Goal: Information Seeking & Learning: Find specific fact

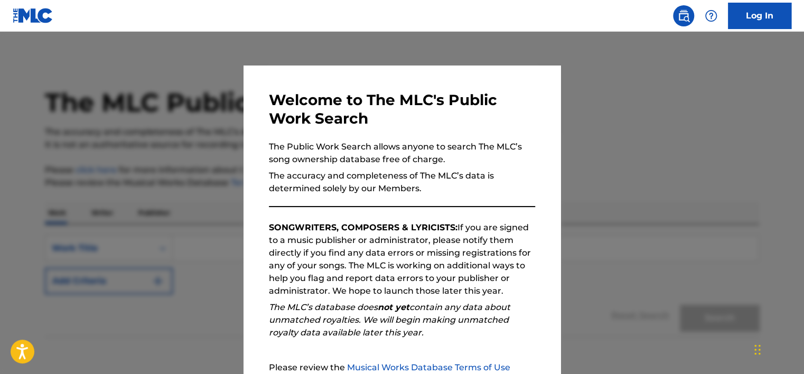
scroll to position [109, 0]
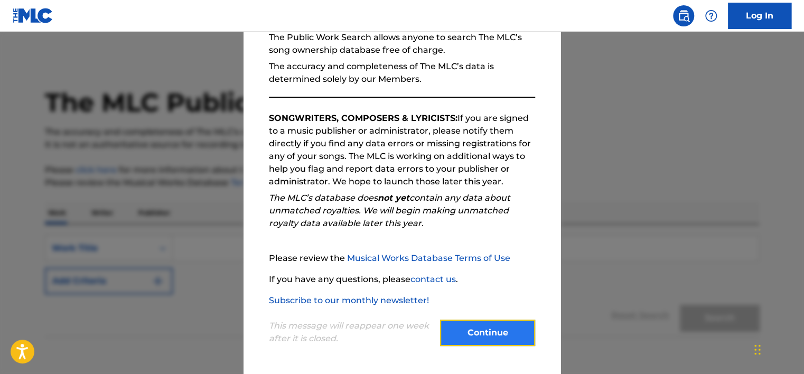
click at [489, 328] on button "Continue" at bounding box center [487, 333] width 95 height 26
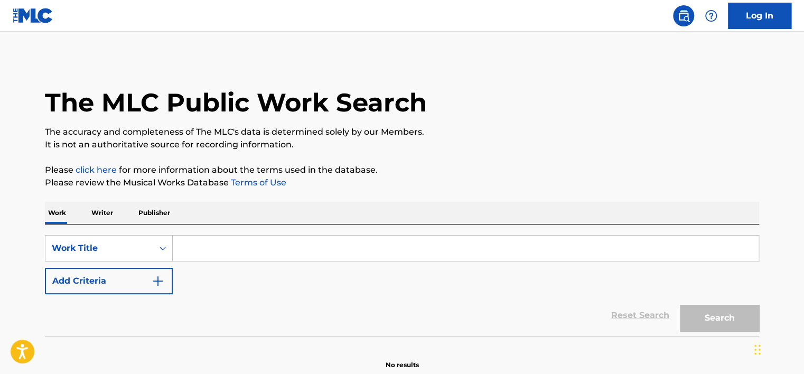
click at [199, 243] on input "Search Form" at bounding box center [466, 248] width 586 height 25
paste input "Choices"
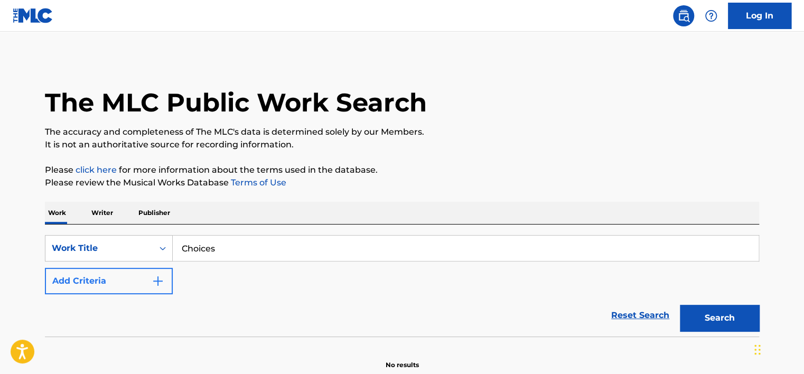
type input "Choices"
click at [144, 277] on button "Add Criteria" at bounding box center [109, 281] width 128 height 26
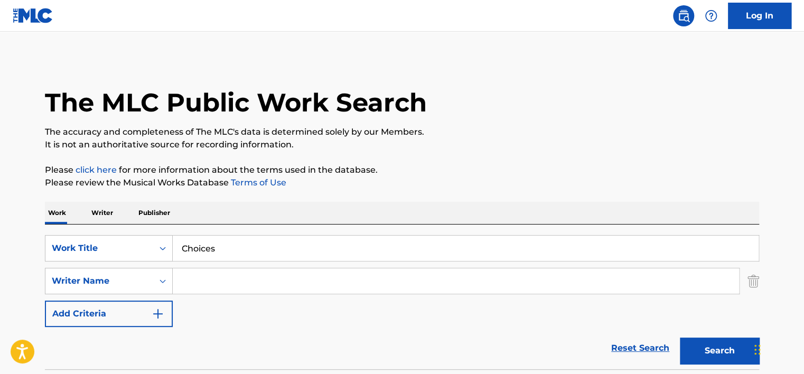
click at [193, 292] on input "Search Form" at bounding box center [456, 280] width 566 height 25
paste input "ordan [PERSON_NAME]"
click at [182, 283] on input "ordan [PERSON_NAME]" at bounding box center [456, 280] width 566 height 25
type input "[PERSON_NAME]"
click at [680, 338] on button "Search" at bounding box center [719, 351] width 79 height 26
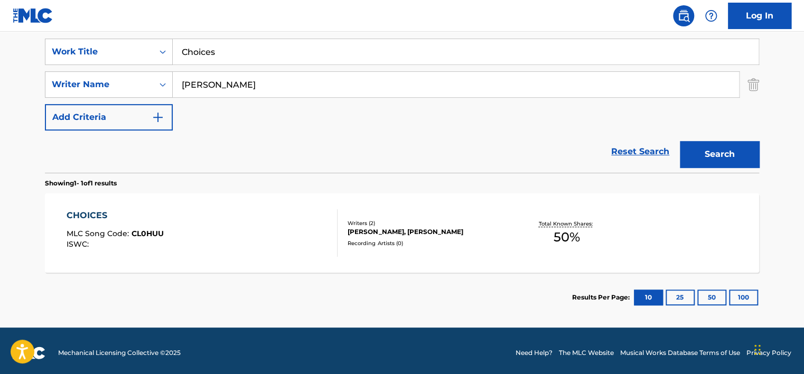
scroll to position [201, 0]
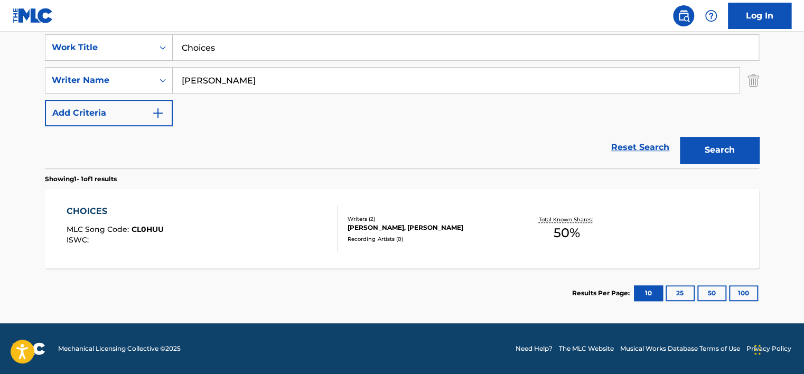
click at [213, 234] on div "CHOICES MLC Song Code : CL0HUU ISWC :" at bounding box center [203, 229] width 272 height 48
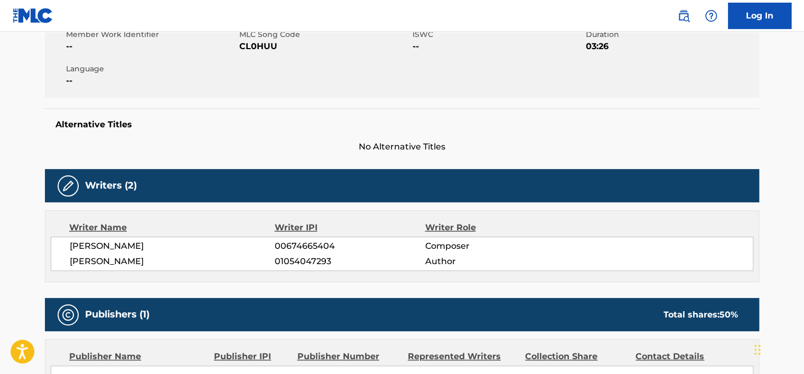
scroll to position [196, 0]
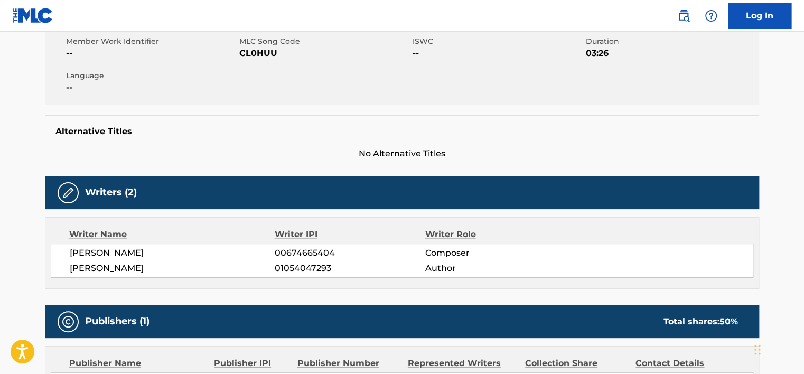
drag, startPoint x: 330, startPoint y: 271, endPoint x: 273, endPoint y: 270, distance: 57.1
click at [273, 270] on div "[PERSON_NAME] 01054047293 Author" at bounding box center [411, 268] width 683 height 13
copy div "01054047293"
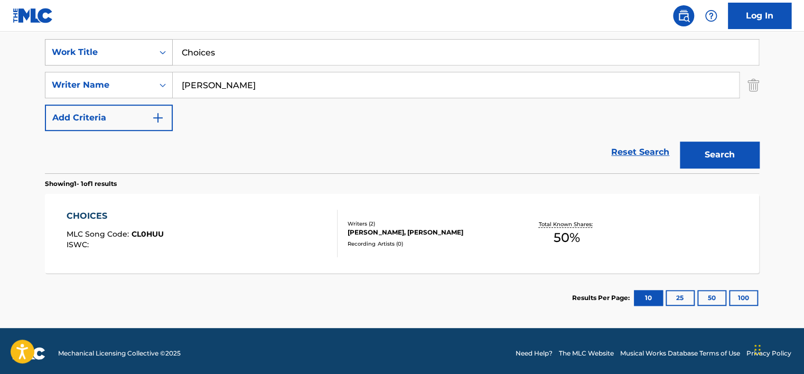
click at [129, 60] on div "Work Title" at bounding box center [99, 52] width 108 height 20
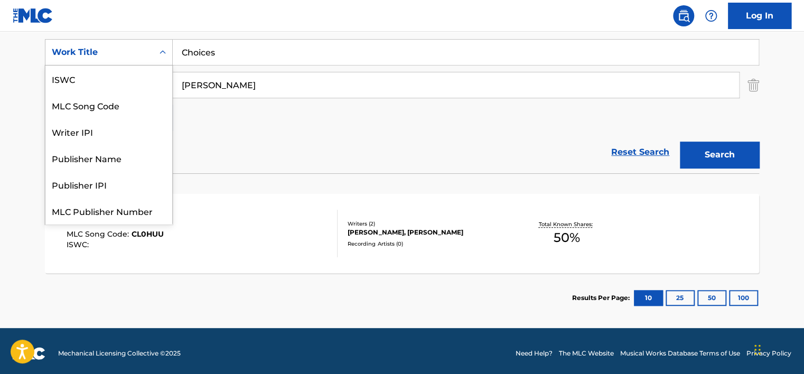
scroll to position [26, 0]
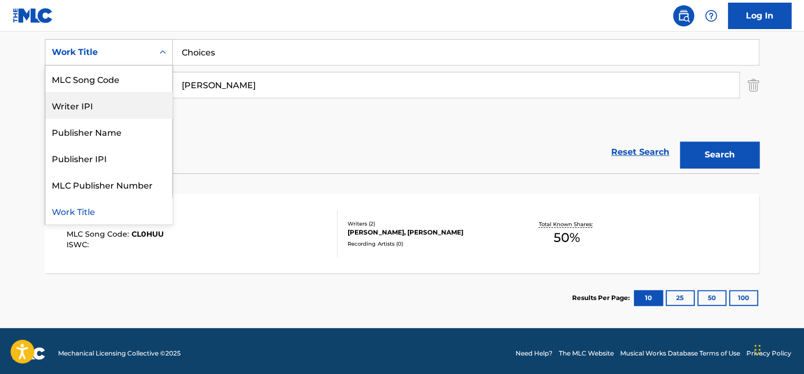
click at [108, 104] on div "Writer IPI" at bounding box center [108, 105] width 127 height 26
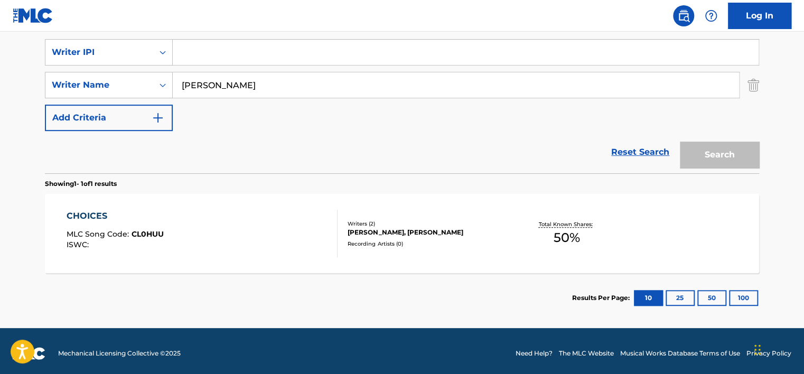
click at [212, 56] on input "Search Form" at bounding box center [466, 52] width 586 height 25
paste input "01054047293"
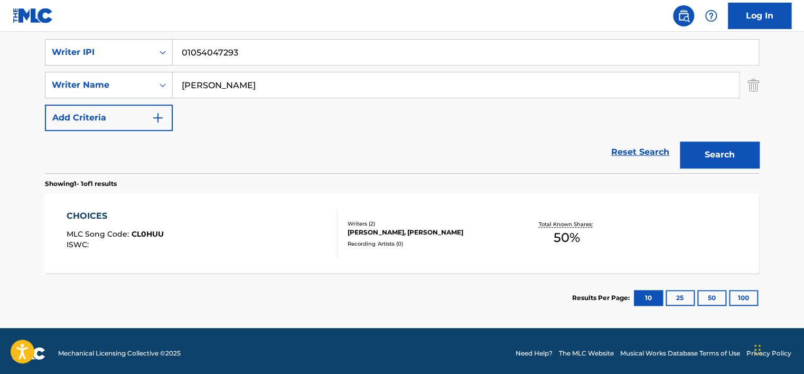
type input "01054047293"
drag, startPoint x: 229, startPoint y: 82, endPoint x: 126, endPoint y: 63, distance: 104.8
click at [126, 63] on div "SearchWithCriteriaebb95cb9-505b-4e82-9fcc-ee36b456d0a5 Writer IPI 01054047293 S…" at bounding box center [402, 85] width 714 height 92
click at [680, 142] on button "Search" at bounding box center [719, 155] width 79 height 26
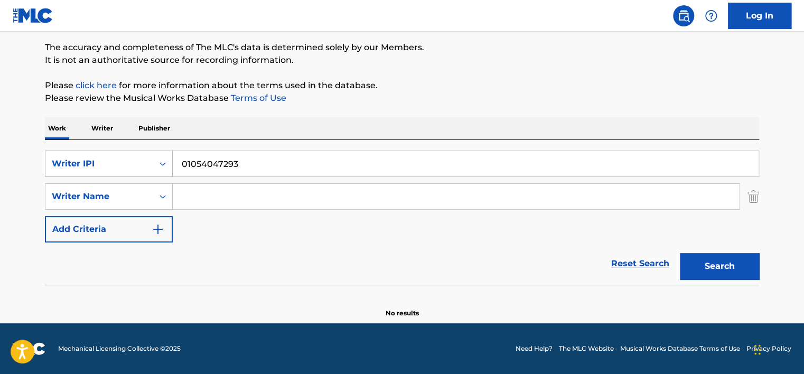
scroll to position [85, 0]
click at [190, 163] on input "01054047293" at bounding box center [466, 163] width 586 height 25
click at [680, 253] on button "Search" at bounding box center [719, 266] width 79 height 26
type input "01054047293"
click at [680, 253] on button "Search" at bounding box center [719, 266] width 79 height 26
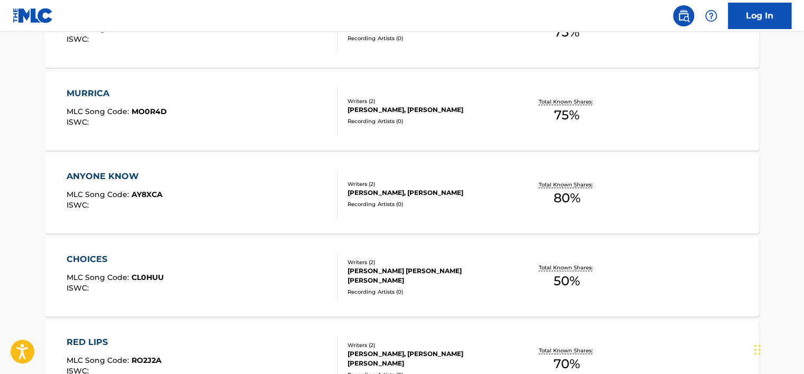
scroll to position [486, 0]
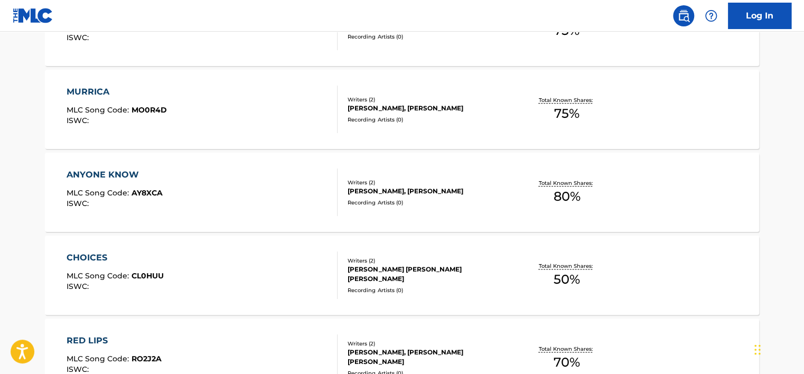
click at [269, 213] on div "ANYONE KNOW MLC Song Code : AY8XCA ISWC :" at bounding box center [203, 193] width 272 height 48
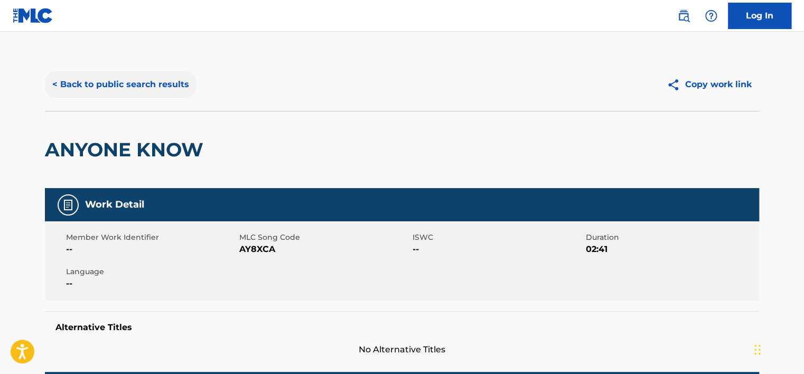
click at [72, 84] on button "< Back to public search results" at bounding box center [121, 84] width 152 height 26
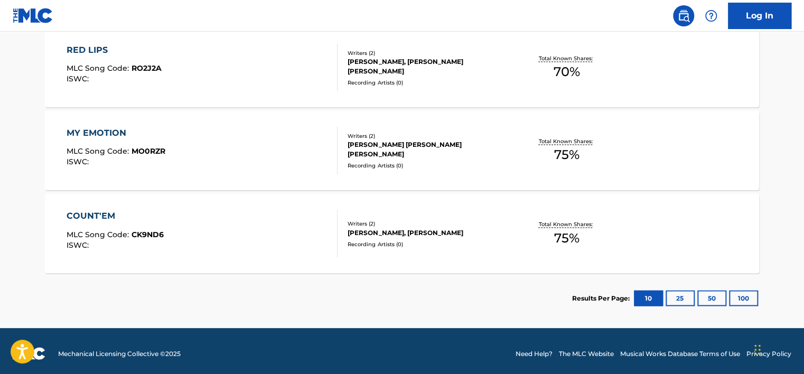
scroll to position [778, 0]
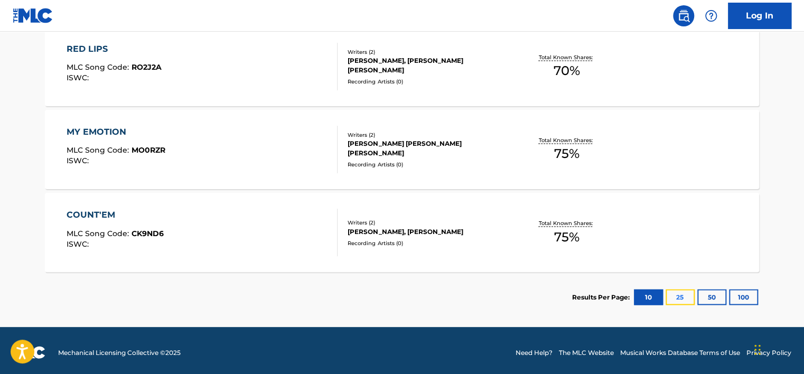
click at [674, 297] on button "25" at bounding box center [680, 297] width 29 height 16
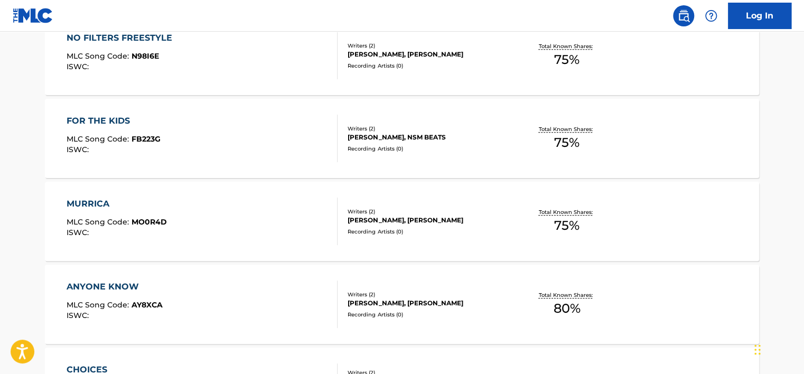
scroll to position [375, 0]
click at [265, 217] on div "MURRICA MLC Song Code : MO0R4D ISWC :" at bounding box center [203, 221] width 272 height 48
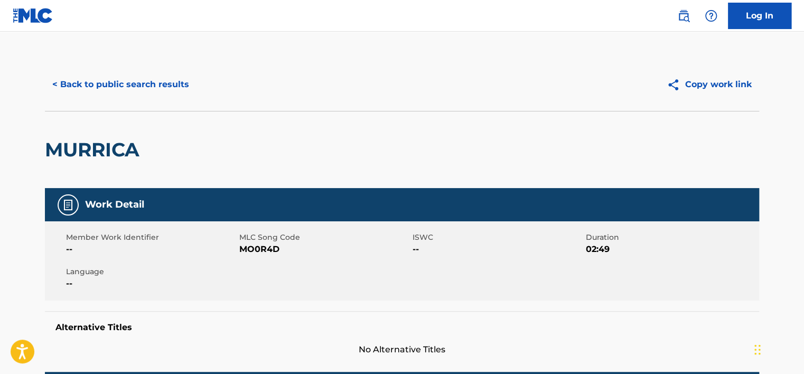
click at [80, 98] on div "< Back to public search results Copy work link" at bounding box center [402, 84] width 714 height 53
click at [142, 89] on button "< Back to public search results" at bounding box center [121, 84] width 152 height 26
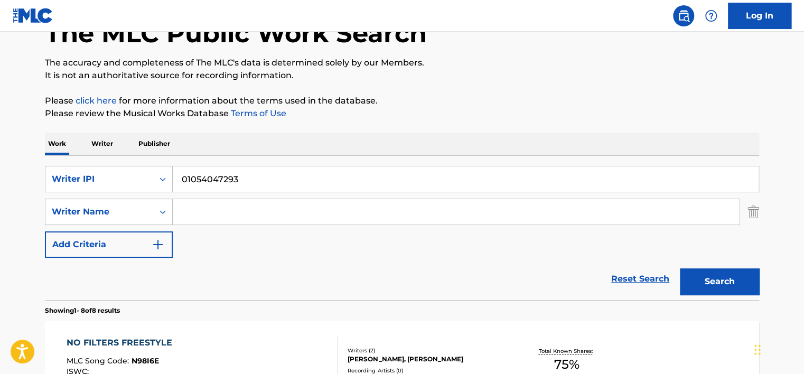
scroll to position [68, 0]
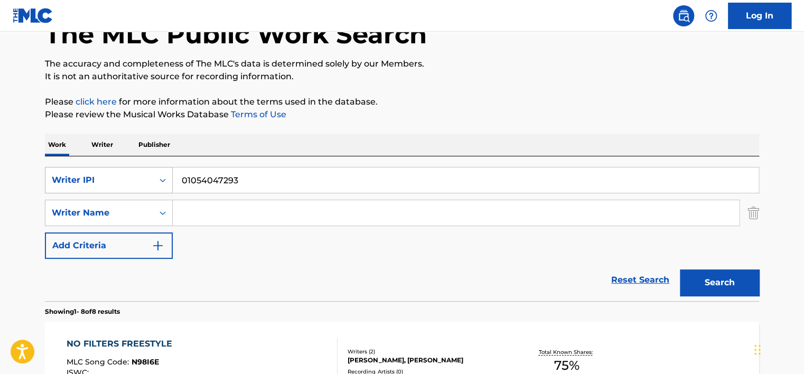
click at [151, 175] on div "Writer IPI" at bounding box center [99, 180] width 108 height 20
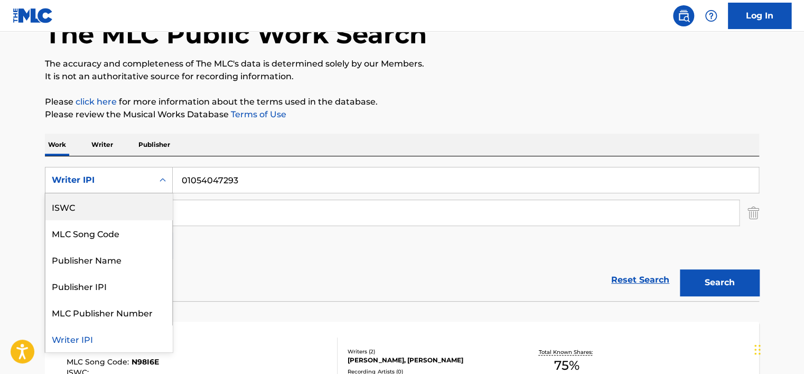
scroll to position [0, 0]
click at [112, 204] on div "Work Title" at bounding box center [108, 206] width 127 height 26
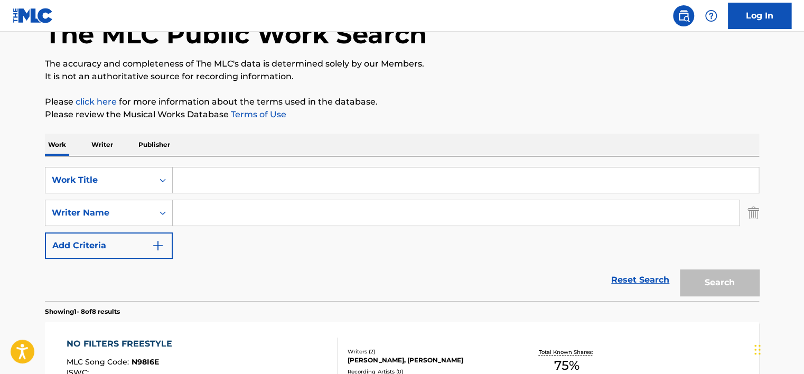
click at [209, 178] on input "Search Form" at bounding box center [466, 179] width 586 height 25
paste input "Why You Angry Bro"
type input "Why You Angry Bro"
click at [253, 206] on input "Search Form" at bounding box center [456, 212] width 566 height 25
paste input "[PERSON_NAME]"
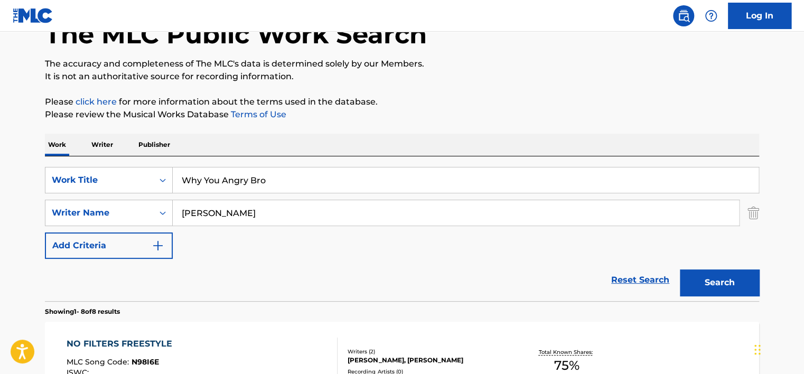
type input "[PERSON_NAME]"
click at [680, 269] on button "Search" at bounding box center [719, 282] width 79 height 26
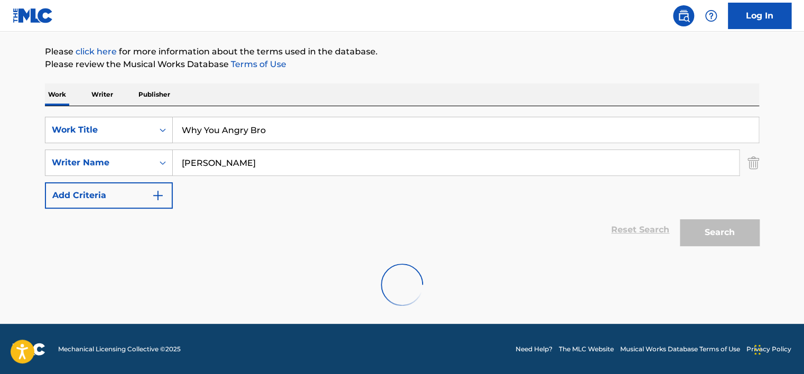
scroll to position [85, 0]
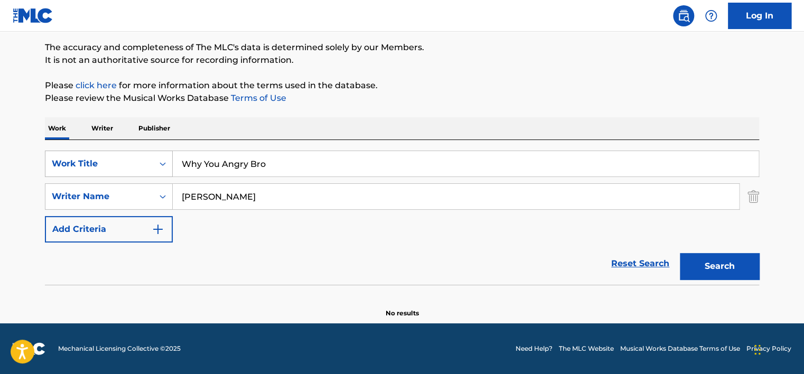
drag, startPoint x: 274, startPoint y: 156, endPoint x: 103, endPoint y: 173, distance: 172.0
click at [103, 174] on div "SearchWithCriteria88ce90b5-d5a0-45ae-9608-5b2c7d39fd85 Work Title Why You Angry…" at bounding box center [402, 164] width 714 height 26
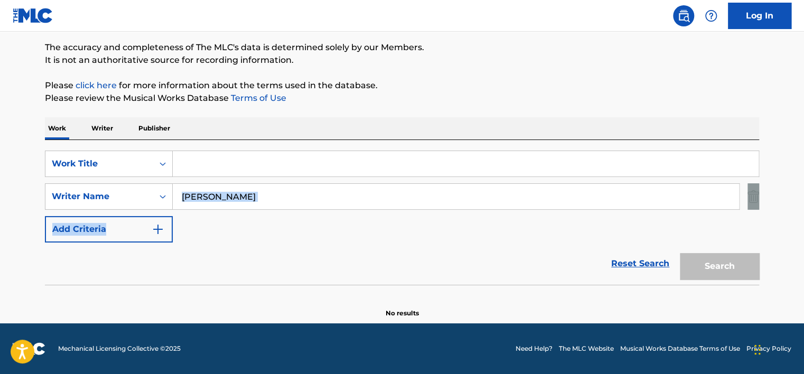
drag, startPoint x: 283, startPoint y: 206, endPoint x: 175, endPoint y: 198, distance: 108.0
click at [178, 199] on div "SearchWithCriteria88ce90b5-d5a0-45ae-9608-5b2c7d39fd85 Work Title SearchWithCri…" at bounding box center [402, 197] width 714 height 92
click at [281, 203] on input "[PERSON_NAME]" at bounding box center [456, 196] width 566 height 25
click at [285, 199] on input "[PERSON_NAME]" at bounding box center [456, 196] width 566 height 25
drag, startPoint x: 285, startPoint y: 199, endPoint x: 82, endPoint y: 182, distance: 203.0
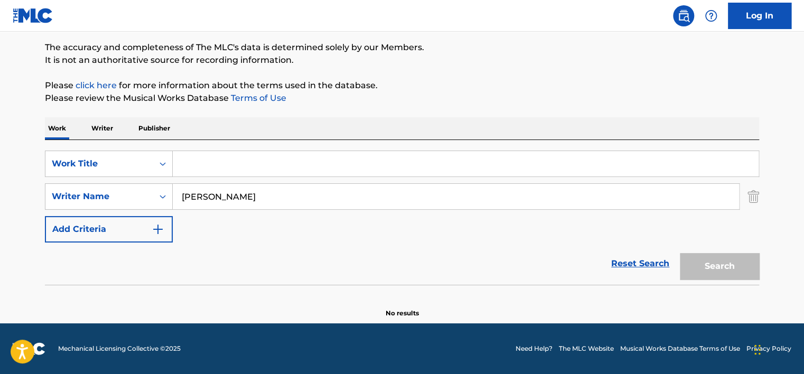
click at [82, 182] on div "SearchWithCriteria88ce90b5-d5a0-45ae-9608-5b2c7d39fd85 Work Title SearchWithCri…" at bounding box center [402, 197] width 714 height 92
click at [160, 159] on icon "Search Form" at bounding box center [162, 164] width 11 height 11
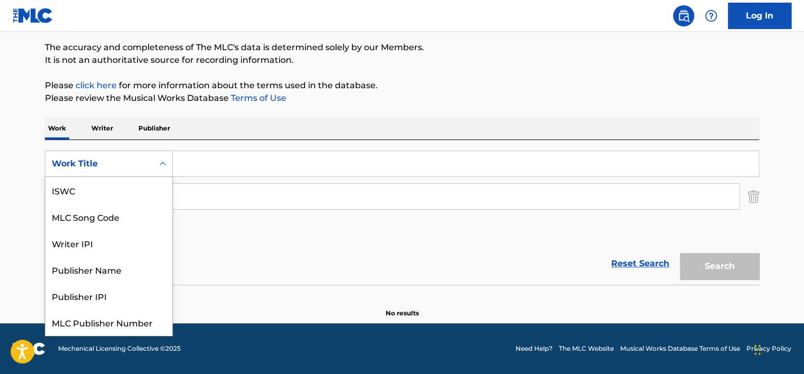
scroll to position [26, 0]
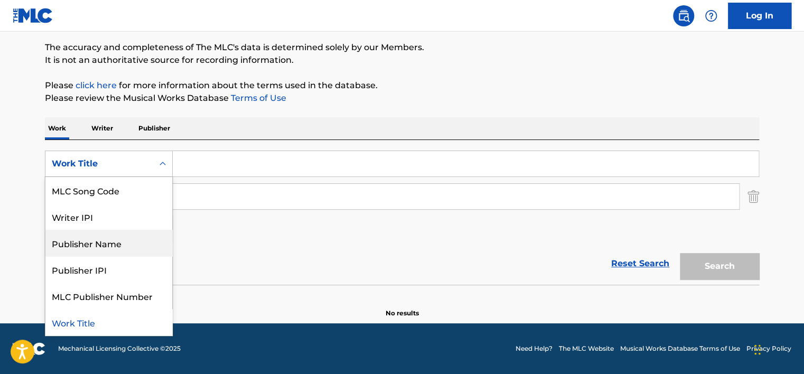
click at [93, 220] on div "Writer IPI" at bounding box center [108, 216] width 127 height 26
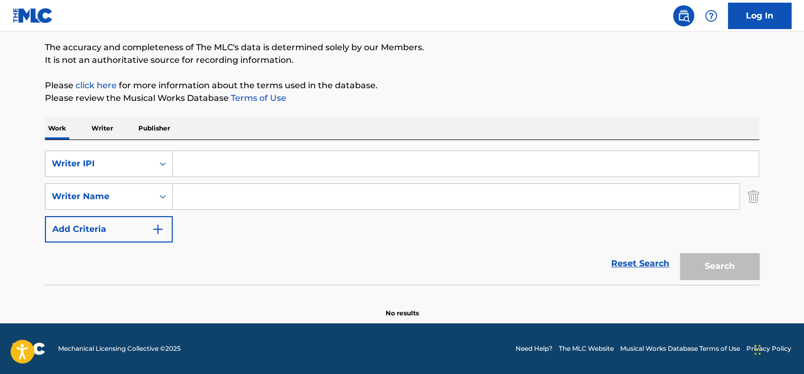
click at [201, 162] on input "Search Form" at bounding box center [466, 163] width 586 height 25
paste input "1054047293"
click at [680, 253] on button "Search" at bounding box center [719, 266] width 79 height 26
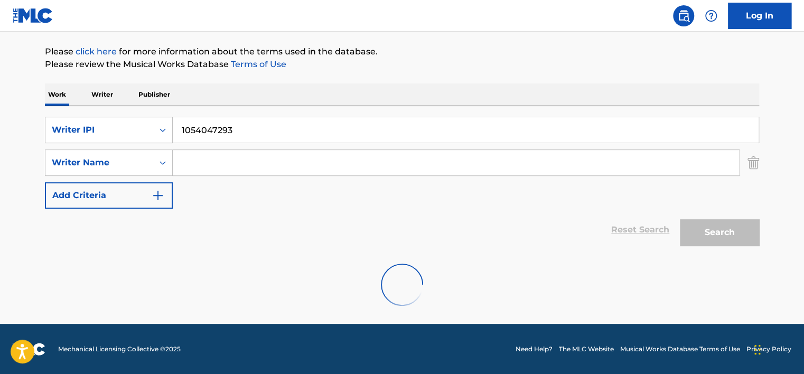
scroll to position [85, 0]
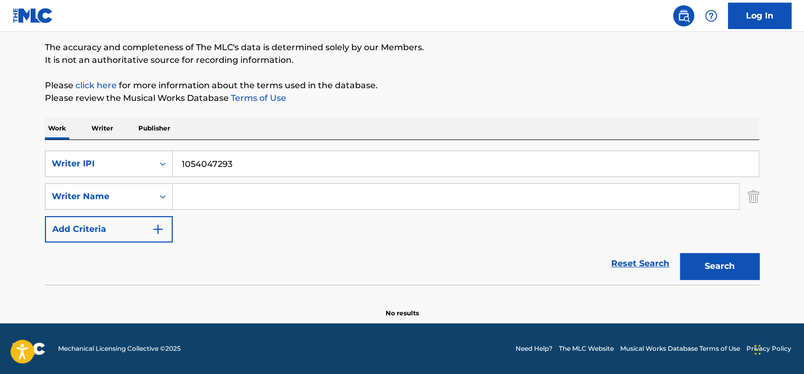
click at [178, 162] on input "1054047293" at bounding box center [466, 163] width 586 height 25
type input "01054047293"
click at [680, 253] on button "Search" at bounding box center [719, 266] width 79 height 26
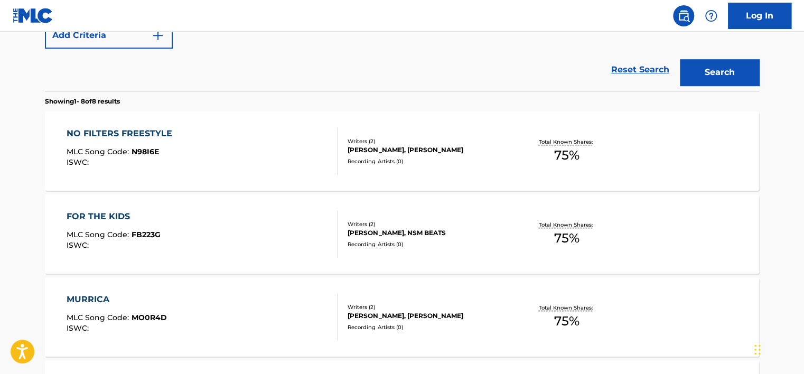
scroll to position [277, 0]
